Goal: Find contact information: Find contact information

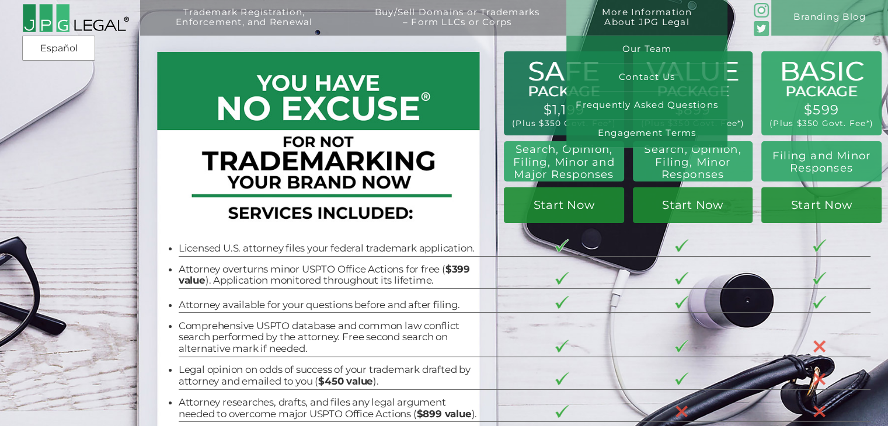
click at [668, 11] on link "More Information About JPG Legal" at bounding box center [647, 26] width 144 height 36
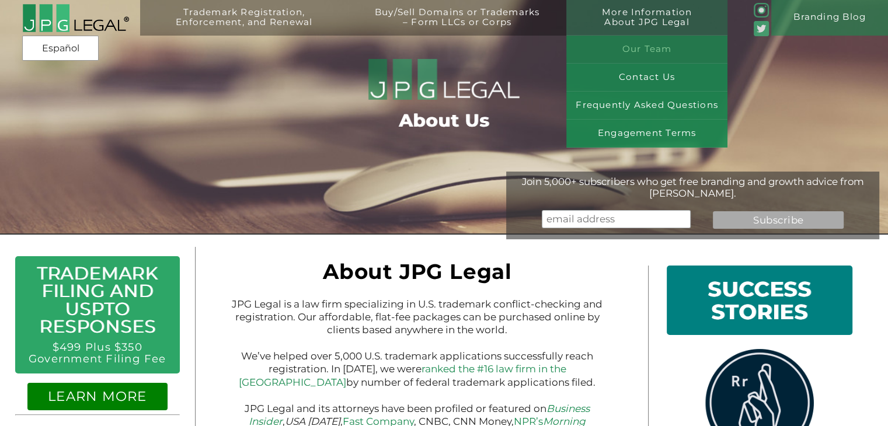
click at [670, 47] on link "Our Team" at bounding box center [646, 50] width 161 height 28
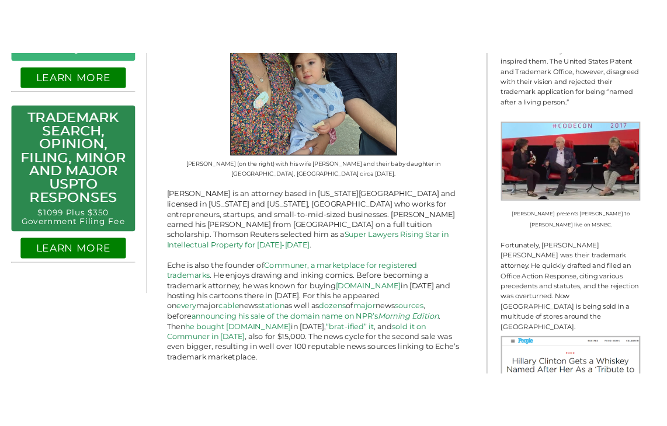
scroll to position [370, 0]
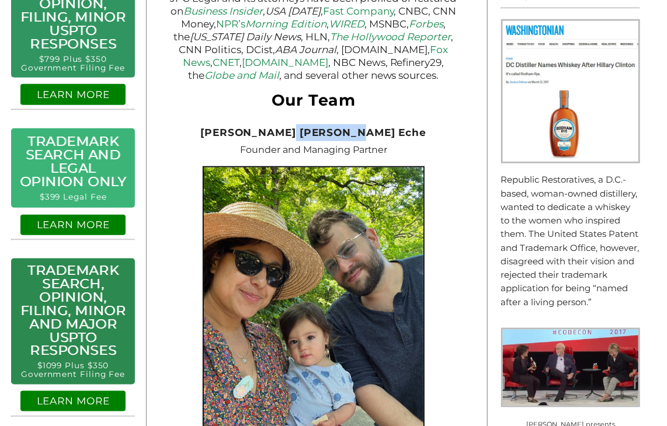
drag, startPoint x: 322, startPoint y: 134, endPoint x: 392, endPoint y: 128, distance: 69.7
click at [392, 128] on h2 "Jeremy Peter Green Eche" at bounding box center [313, 132] width 294 height 17
copy span "Green Eche"
